Goal: Task Accomplishment & Management: Use online tool/utility

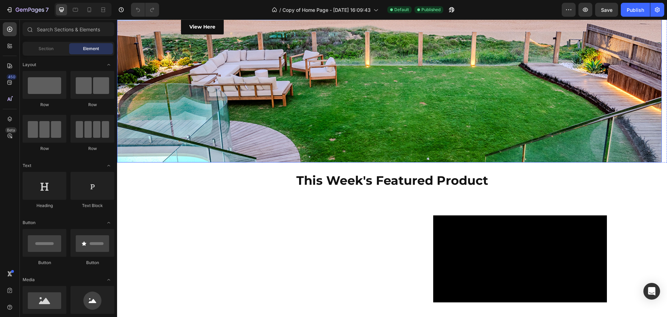
scroll to position [174, 0]
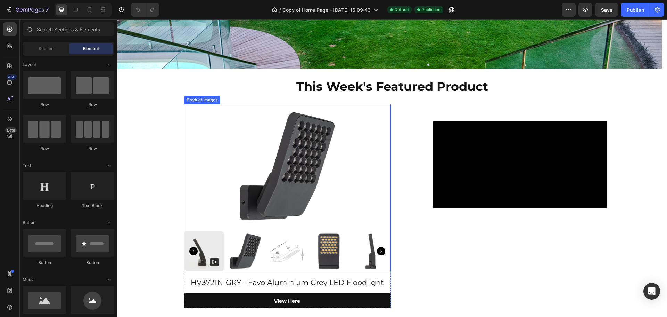
click at [333, 171] on img at bounding box center [287, 166] width 124 height 124
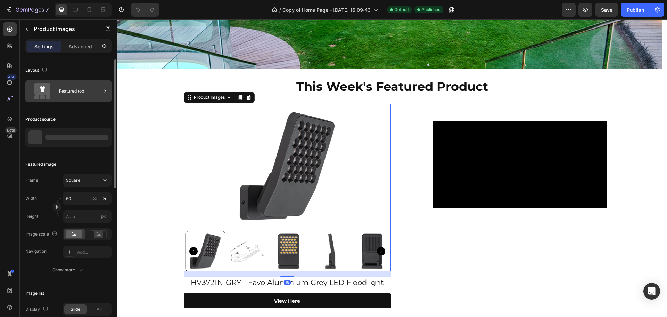
scroll to position [0, 0]
click at [63, 89] on div "Featured top" at bounding box center [80, 91] width 42 height 16
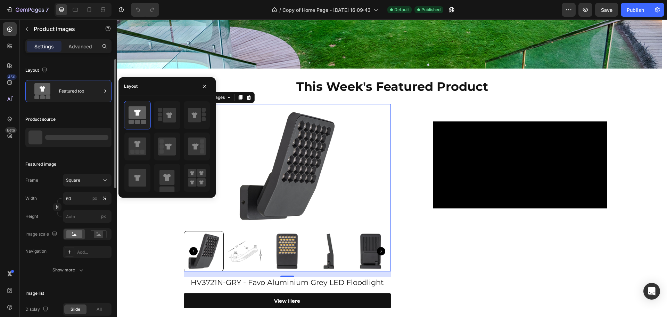
click at [65, 67] on div "Layout" at bounding box center [68, 70] width 86 height 11
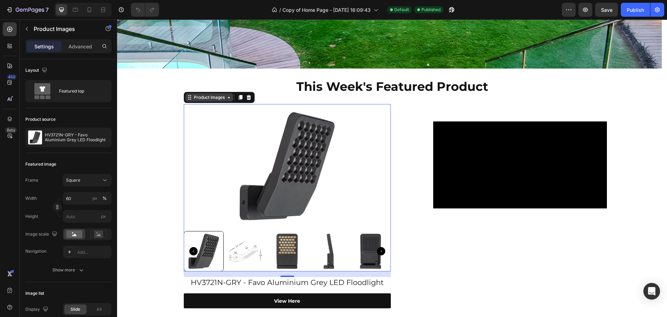
click at [214, 96] on div "Product Images" at bounding box center [210, 97] width 34 height 6
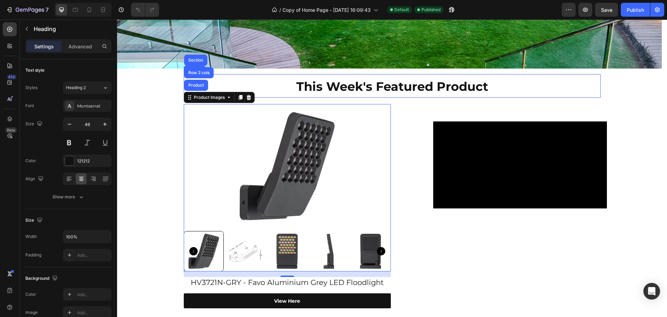
click at [290, 95] on h2 "This Week's Featured Product" at bounding box center [392, 86] width 417 height 24
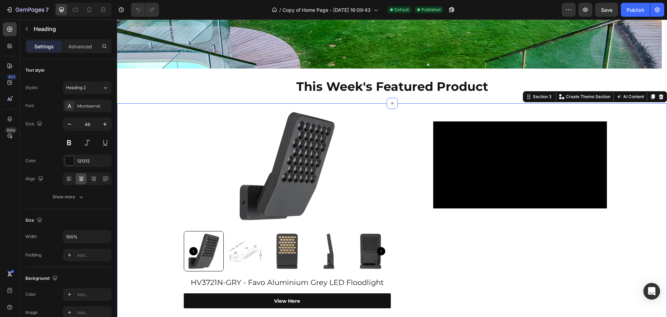
click at [296, 103] on div "Product Images HV3721N-GRY - Favo Aluminium Grey LED Floodlight Product Title V…" at bounding box center [392, 213] width 550 height 221
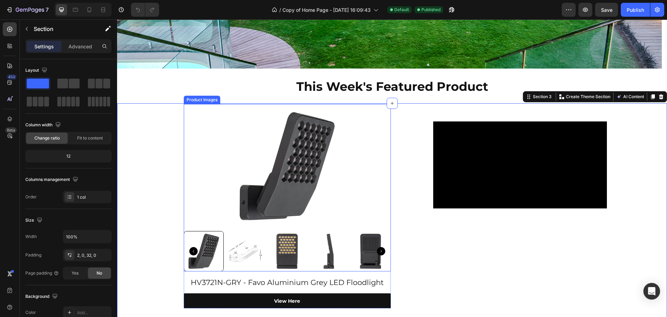
click at [373, 135] on div at bounding box center [287, 166] width 207 height 124
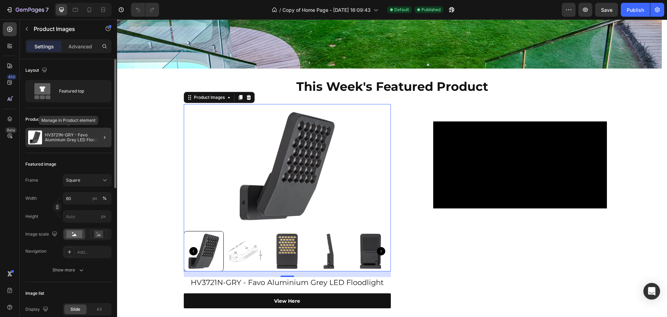
click at [74, 139] on p "HV3721N-GRY - Favo Aluminium Grey LED Floodlight" at bounding box center [77, 137] width 64 height 10
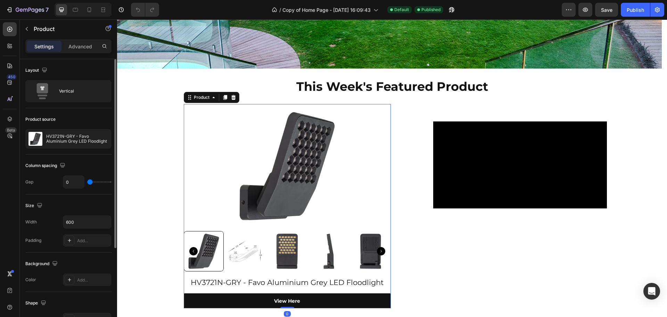
click at [74, 139] on p "HV3721N-GRY - Favo Aluminium Grey LED Floodlight" at bounding box center [77, 139] width 62 height 10
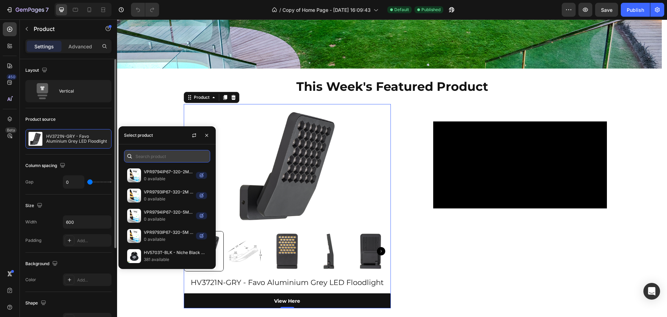
click at [159, 150] on input "text" at bounding box center [167, 156] width 86 height 13
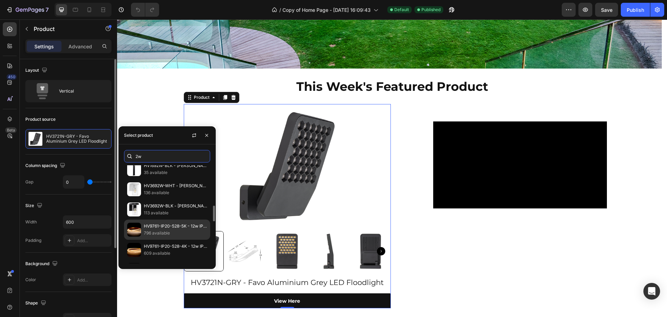
scroll to position [283, 0]
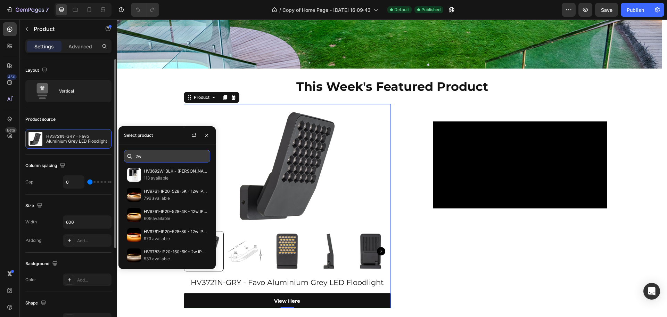
click at [170, 155] on input "2w" at bounding box center [167, 156] width 86 height 13
paste input "HV9783-IP20-160-3K"
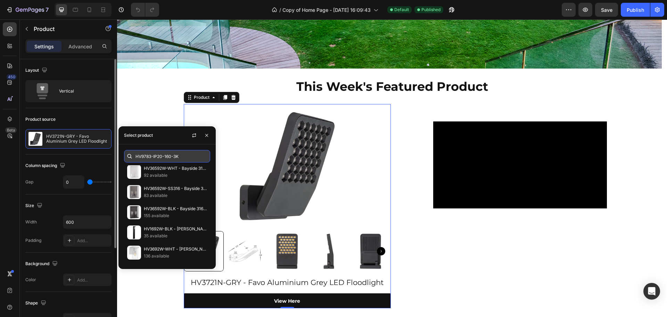
scroll to position [0, 0]
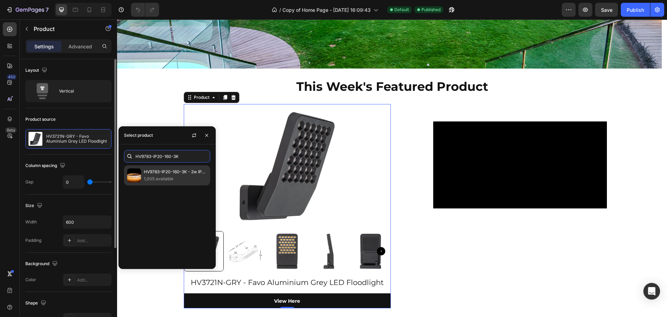
type input "HV9783-IP20-160-3K"
click at [183, 173] on p "HV9783-IP20-160-3K - 2w IP20 LED Strip 3000k" at bounding box center [175, 171] width 63 height 7
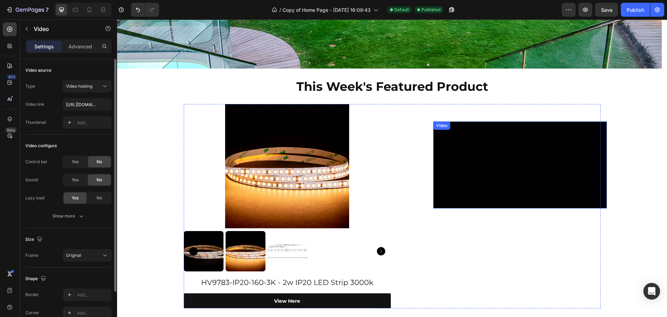
click at [437, 140] on video at bounding box center [520, 164] width 174 height 87
click at [478, 129] on icon at bounding box center [479, 128] width 5 height 5
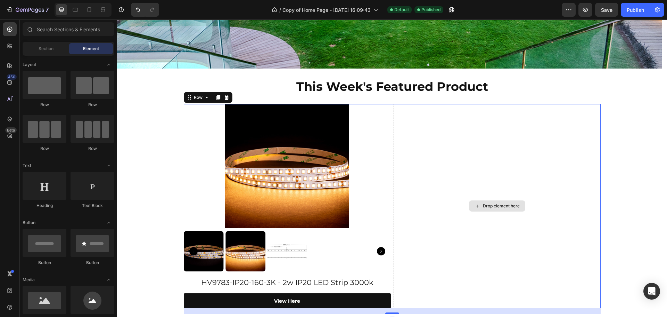
click at [445, 143] on div "Drop element here" at bounding box center [497, 206] width 207 height 204
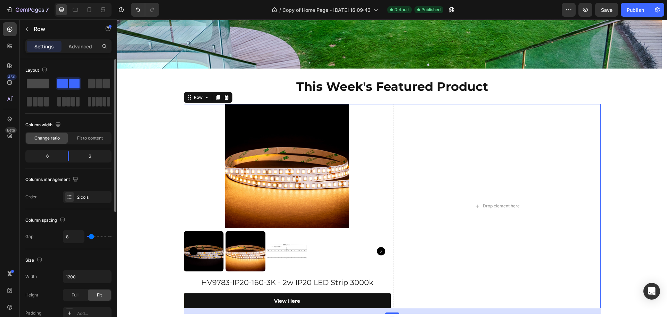
click at [56, 83] on div at bounding box center [68, 83] width 25 height 13
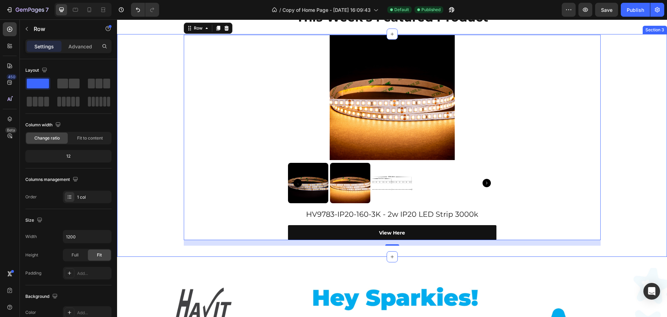
scroll to position [243, 0]
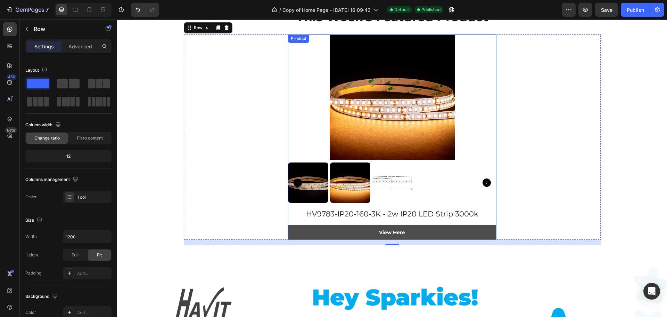
click at [458, 229] on link "View Here" at bounding box center [392, 232] width 209 height 15
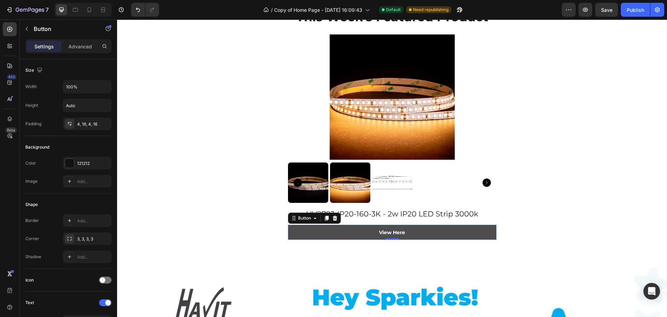
click at [372, 229] on link "View Here" at bounding box center [392, 232] width 209 height 15
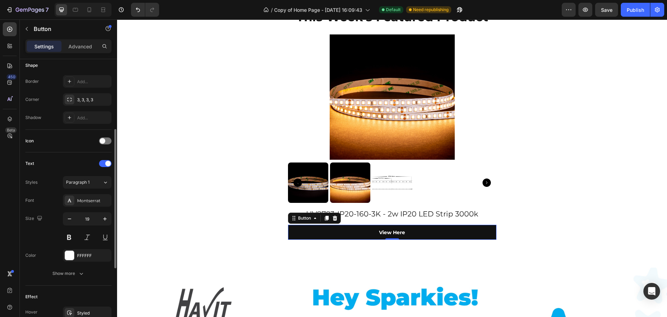
scroll to position [275, 0]
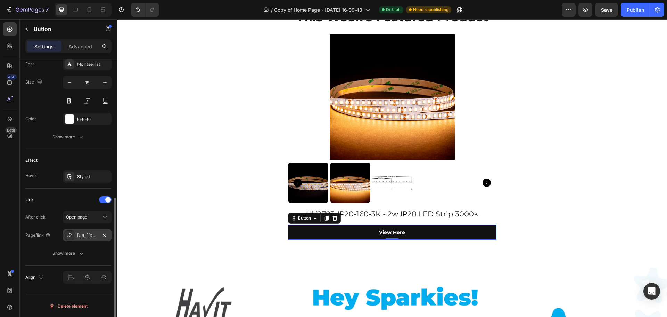
click at [97, 230] on div "[URL][DOMAIN_NAME]" at bounding box center [87, 235] width 49 height 13
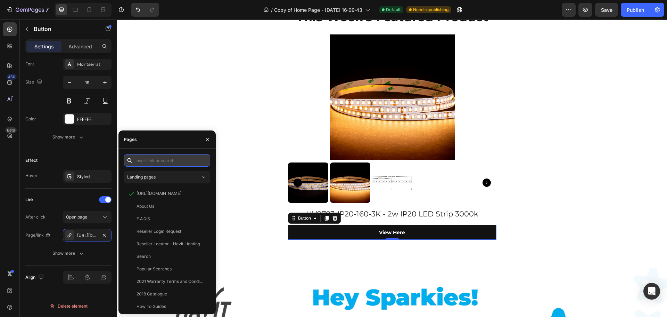
click at [168, 159] on input "text" at bounding box center [167, 160] width 86 height 13
paste input "[URL][DOMAIN_NAME]"
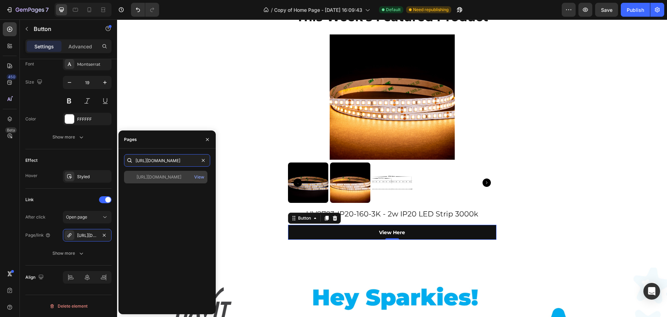
type input "[URL][DOMAIN_NAME]"
click at [181, 178] on div "[URL][DOMAIN_NAME]" at bounding box center [159, 177] width 45 height 6
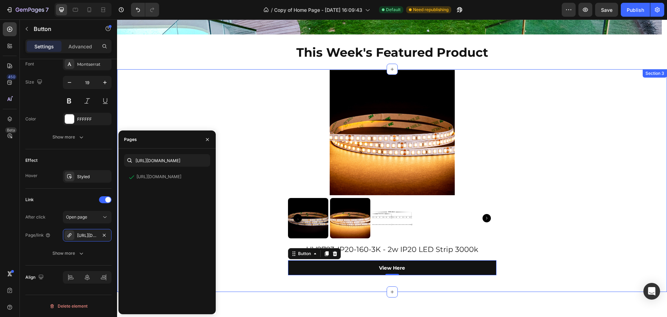
scroll to position [174, 0]
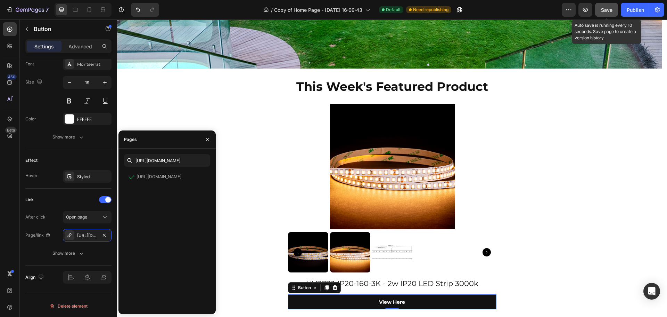
click at [614, 9] on button "Save" at bounding box center [606, 10] width 23 height 14
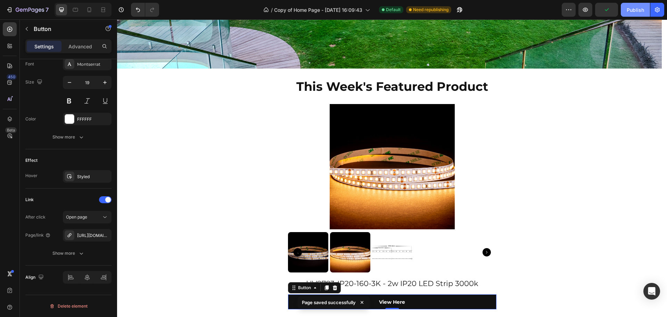
click at [629, 9] on div "Publish" at bounding box center [635, 9] width 17 height 7
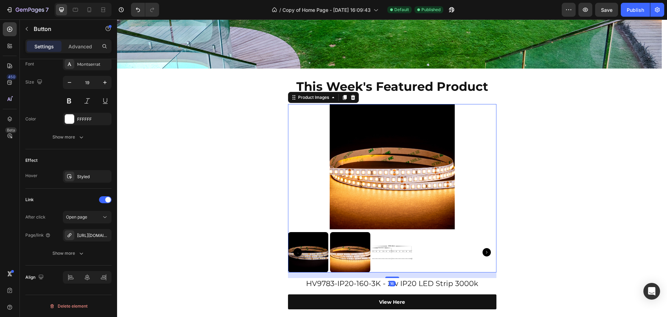
click at [420, 253] on div at bounding box center [392, 252] width 209 height 40
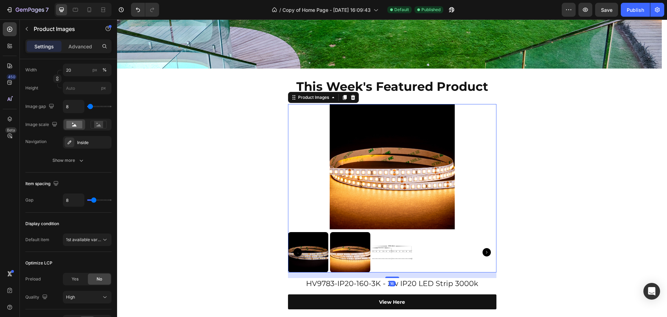
scroll to position [0, 0]
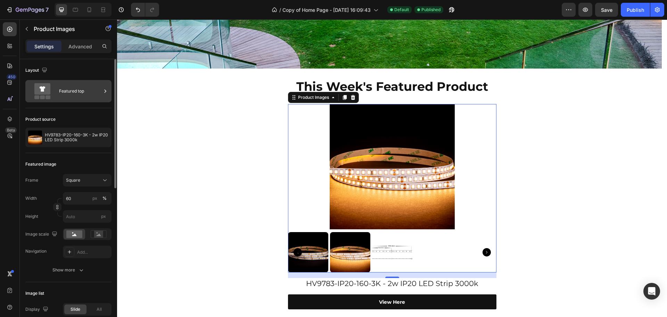
click at [73, 96] on div "Featured top" at bounding box center [80, 91] width 42 height 16
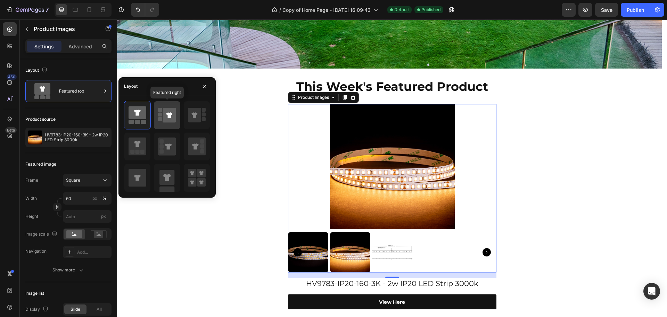
click at [168, 117] on icon at bounding box center [169, 115] width 13 height 15
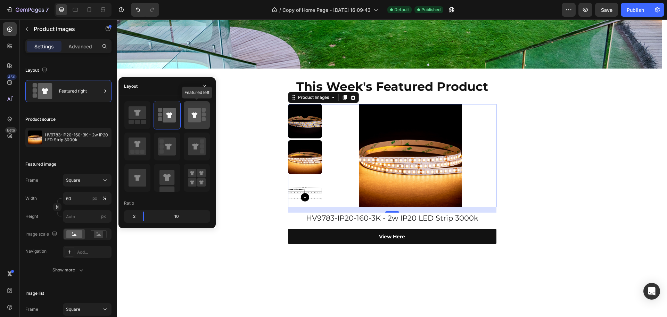
click at [197, 116] on icon at bounding box center [194, 115] width 13 height 15
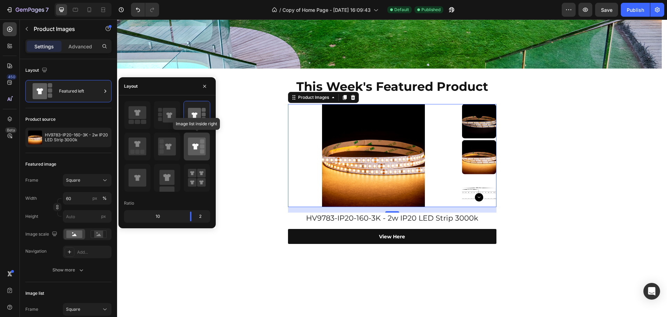
click at [194, 145] on icon at bounding box center [195, 146] width 6 height 6
type input "20"
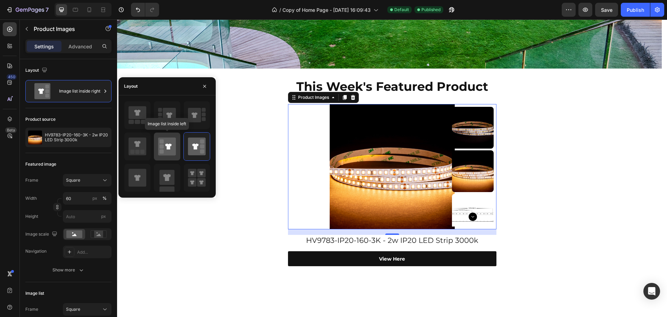
click at [171, 147] on icon at bounding box center [167, 146] width 18 height 18
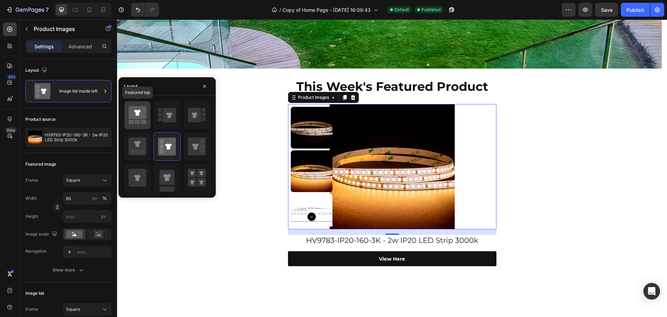
click at [142, 114] on icon at bounding box center [138, 112] width 18 height 13
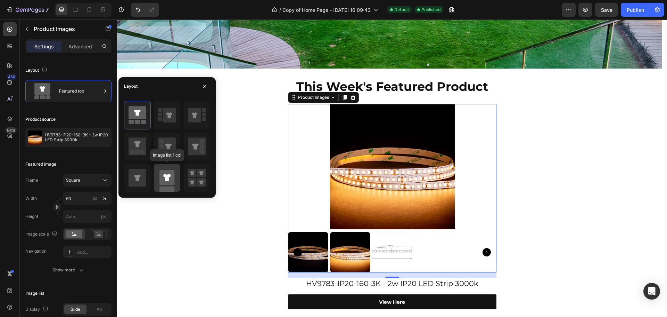
click at [171, 182] on rect at bounding box center [167, 177] width 15 height 15
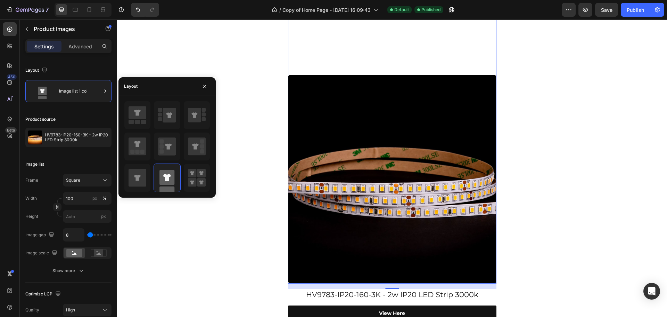
scroll to position [382, 0]
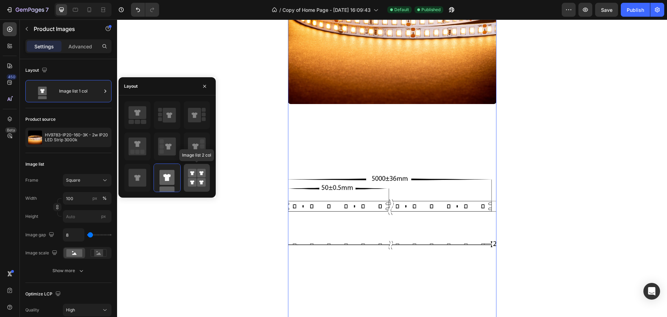
click at [189, 175] on rect at bounding box center [192, 173] width 9 height 9
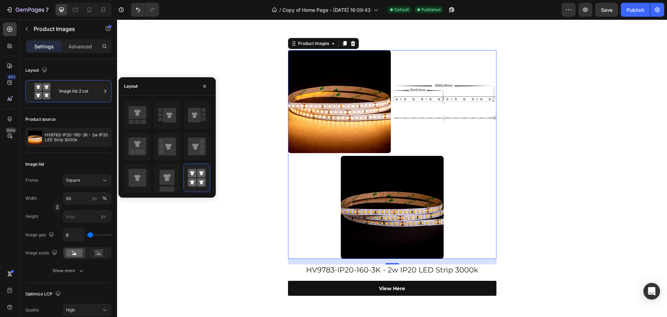
scroll to position [209, 0]
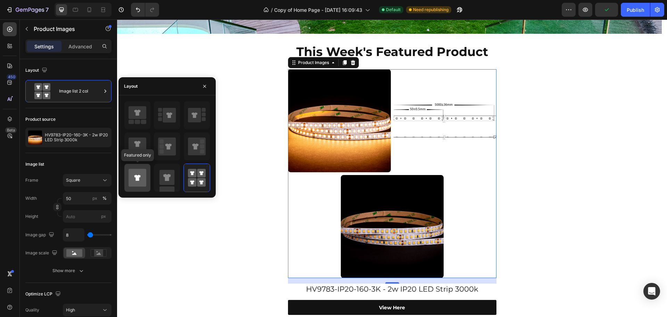
click at [146, 176] on icon at bounding box center [138, 178] width 18 height 18
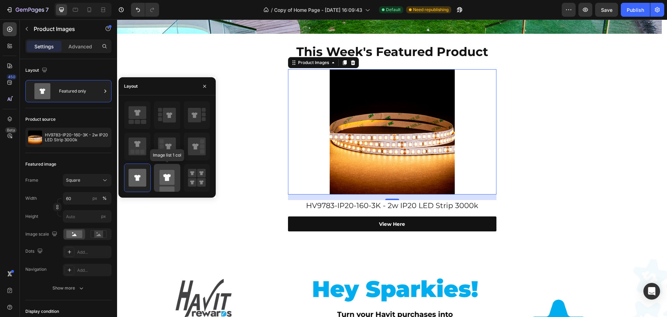
click at [171, 182] on rect at bounding box center [167, 177] width 15 height 15
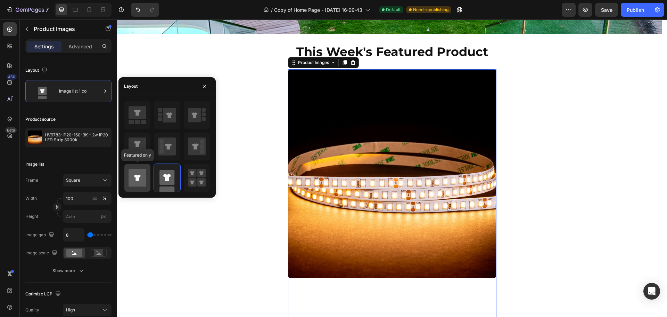
click at [144, 178] on icon at bounding box center [138, 178] width 18 height 18
type input "60"
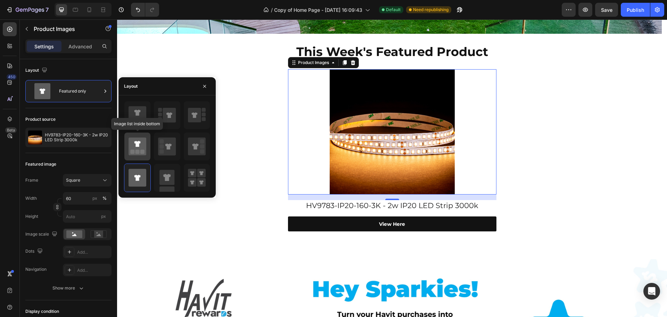
click at [141, 150] on rect at bounding box center [142, 151] width 4 height 4
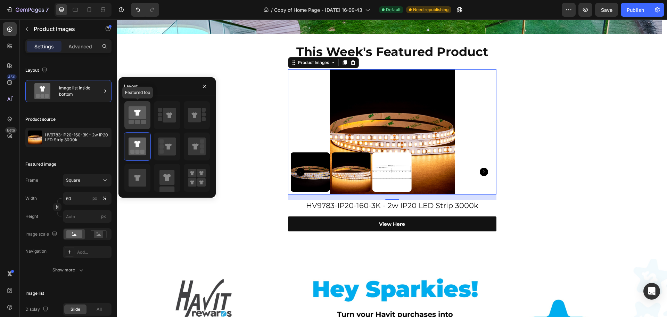
click at [135, 120] on icon at bounding box center [138, 114] width 18 height 19
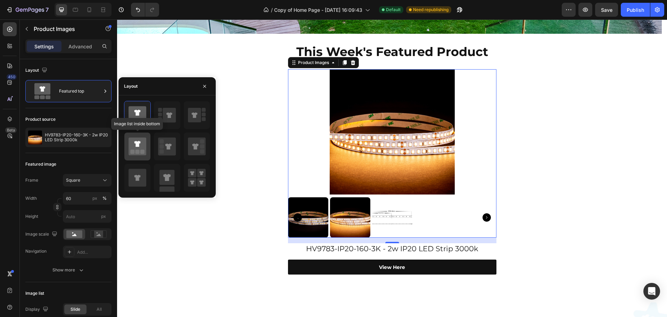
click at [137, 140] on icon at bounding box center [138, 146] width 18 height 18
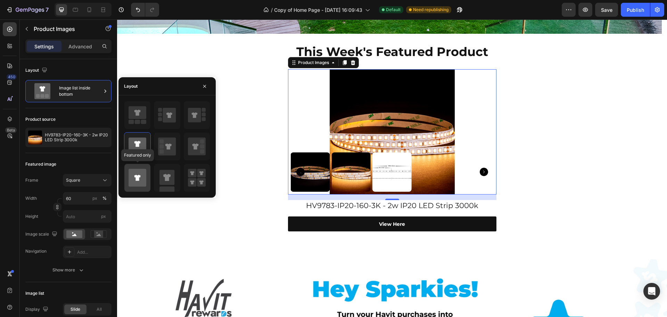
click at [142, 176] on icon at bounding box center [138, 178] width 18 height 18
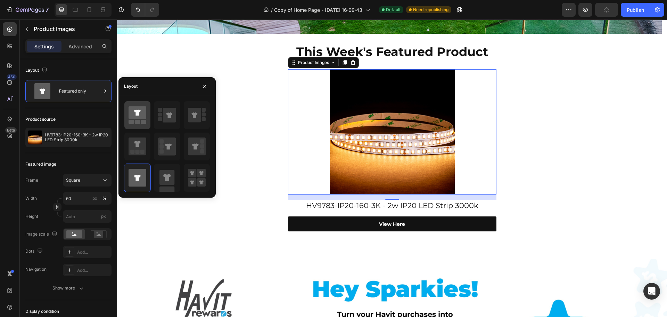
click at [140, 121] on rect at bounding box center [138, 122] width 6 height 4
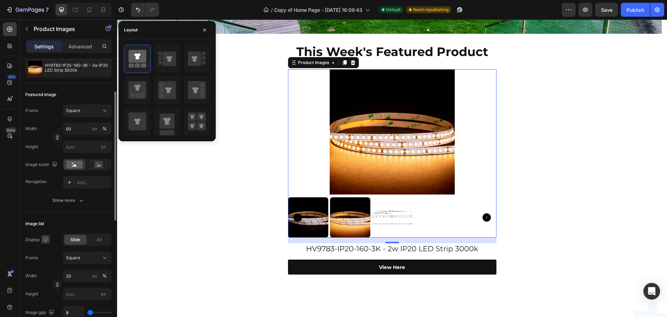
scroll to position [104, 0]
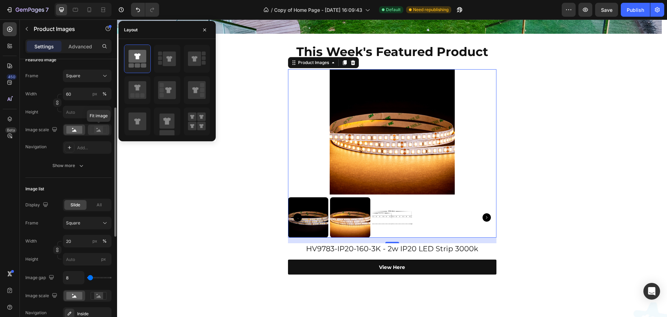
click at [92, 132] on icon at bounding box center [99, 130] width 16 height 8
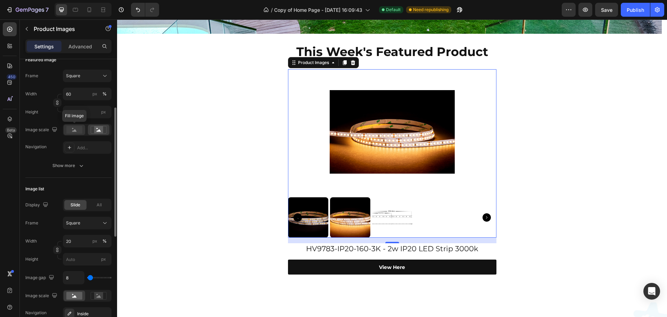
click at [69, 131] on rect at bounding box center [74, 130] width 16 height 8
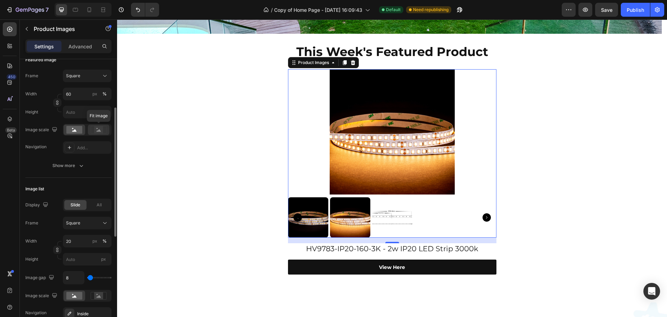
click at [90, 132] on div at bounding box center [99, 129] width 22 height 10
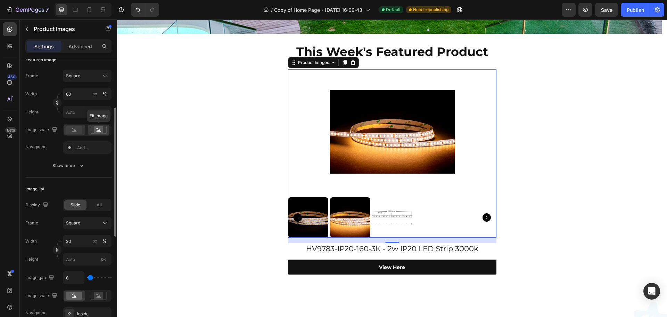
click at [72, 129] on rect at bounding box center [74, 130] width 16 height 8
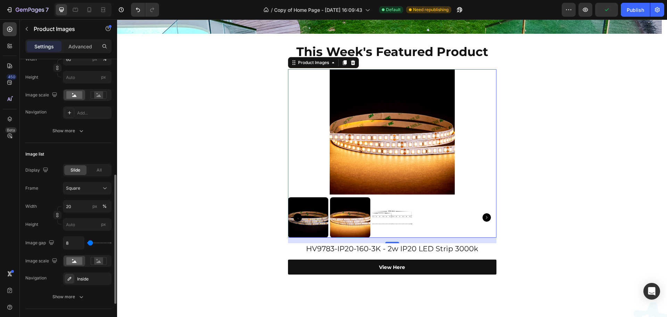
scroll to position [174, 0]
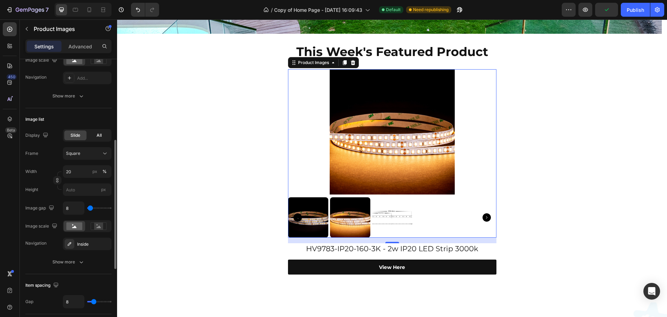
click at [99, 132] on span "All" at bounding box center [99, 135] width 5 height 6
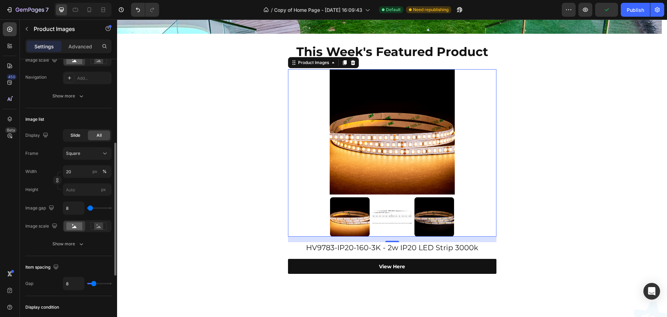
click at [80, 134] on span "Slide" at bounding box center [76, 135] width 10 height 6
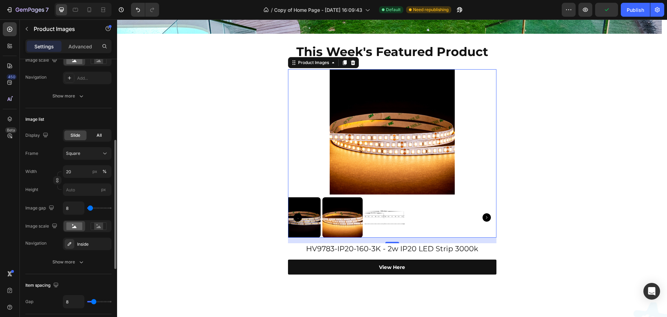
click at [104, 139] on div "All" at bounding box center [99, 135] width 22 height 10
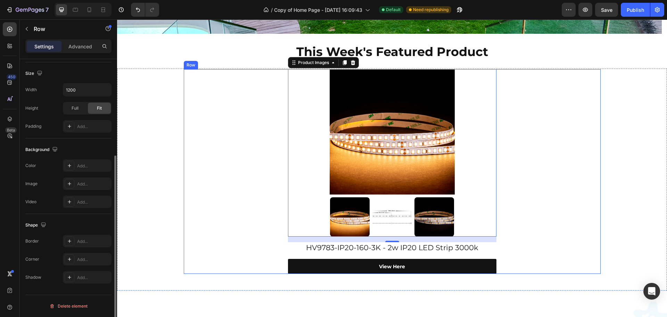
click at [553, 209] on div "Product Images 16 HV9783-IP20-160-3K - 2w IP20 LED Strip 3000k Product Title Vi…" at bounding box center [392, 171] width 417 height 204
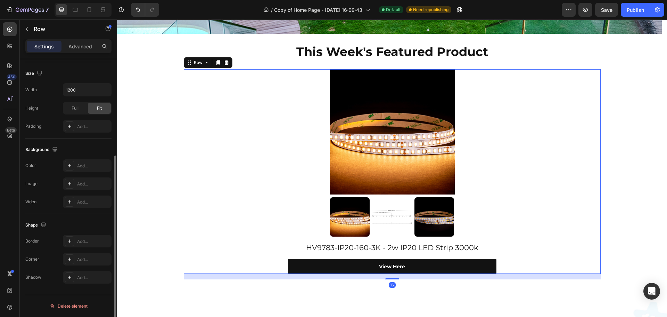
scroll to position [0, 0]
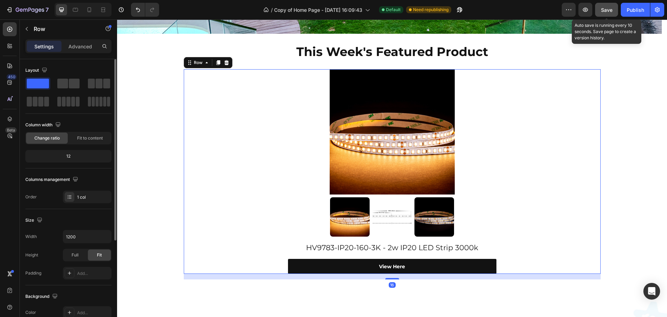
click at [611, 6] on div "Save" at bounding box center [606, 9] width 11 height 7
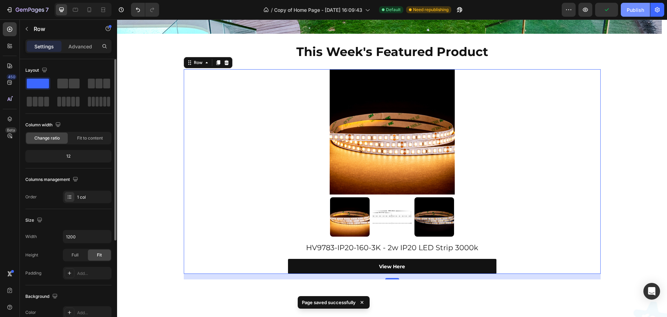
click at [629, 14] on button "Publish" at bounding box center [635, 10] width 29 height 14
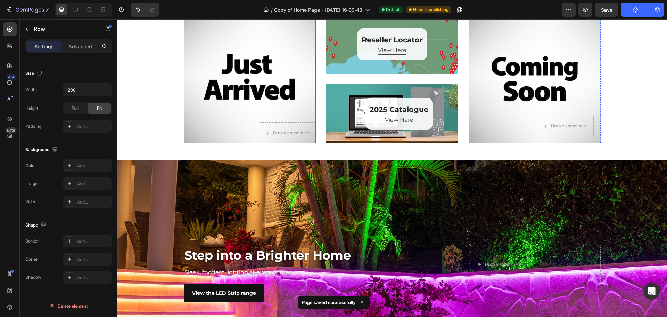
scroll to position [800, 0]
